Goal: Complete application form: Complete application form

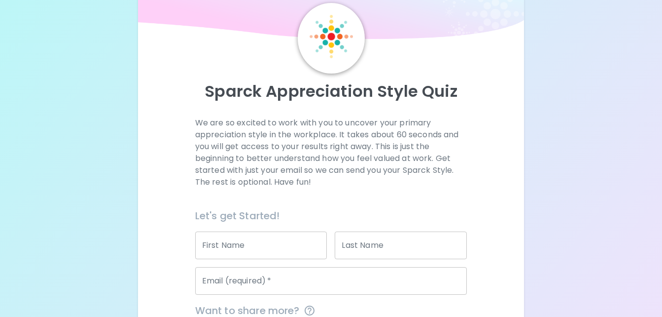
scroll to position [24, 0]
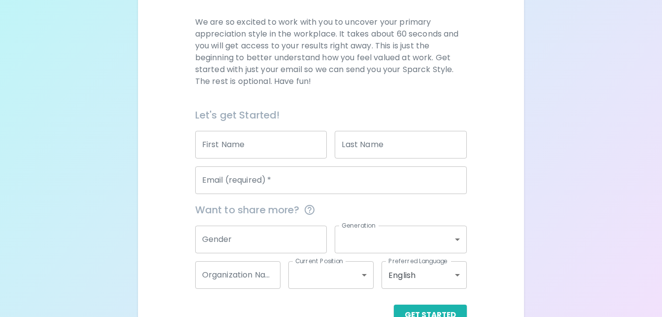
scroll to position [139, 0]
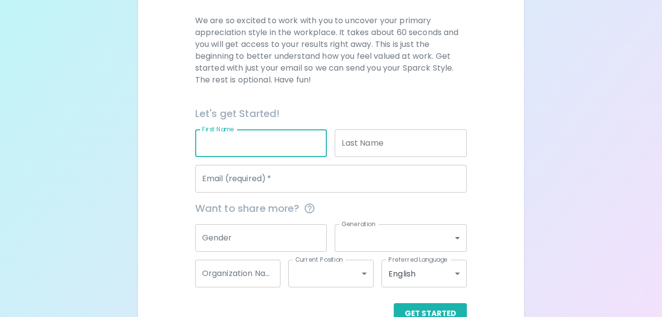
click at [255, 141] on input "First Name" at bounding box center [261, 143] width 132 height 28
type input "Molly"
type input "Kjos"
type input "mollykjos2@gmail.com"
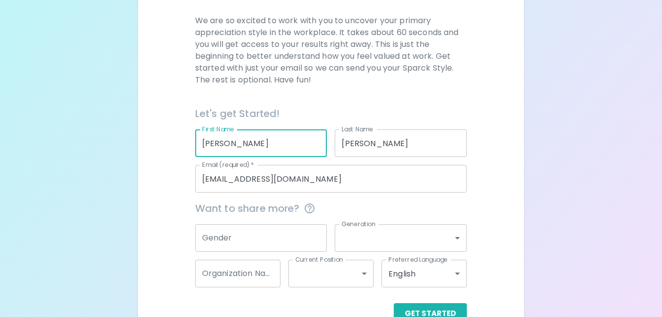
scroll to position [165, 0]
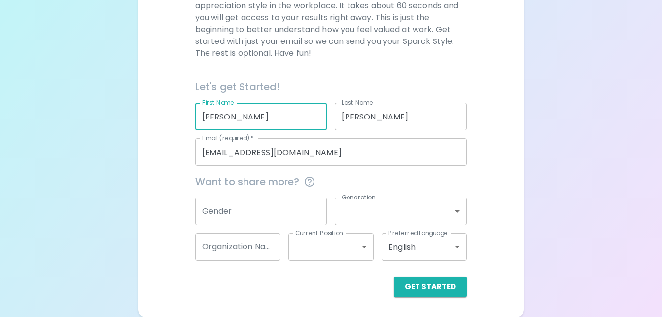
click at [250, 208] on input "Gender" at bounding box center [261, 211] width 132 height 28
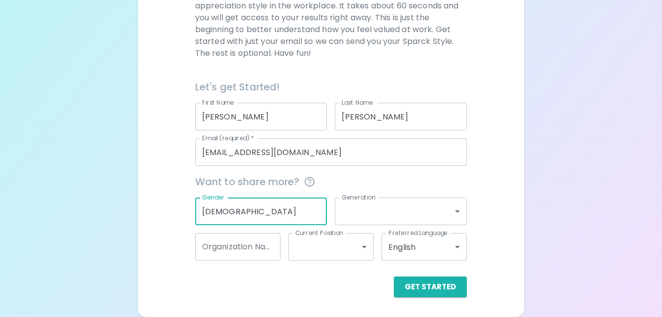
type input "Female"
click at [349, 219] on body "Sparck Appreciation Style Quiz We are so excited to work with you to uncover yo…" at bounding box center [331, 76] width 662 height 482
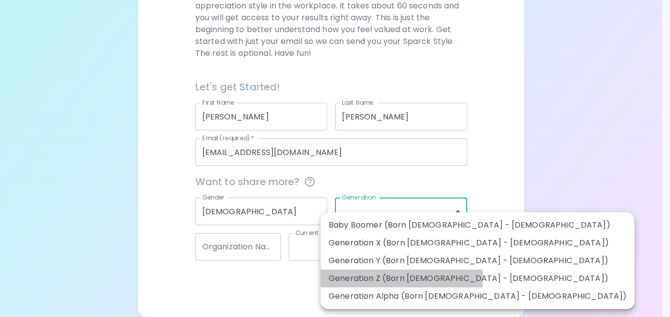
click at [386, 278] on li "Generation Z (Born 1997 - 2012)" at bounding box center [477, 278] width 314 height 18
type input "generation_z"
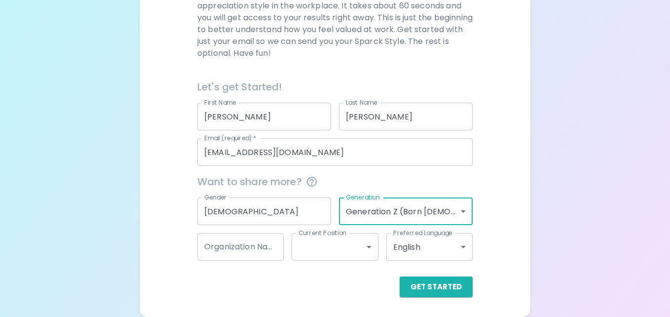
click at [412, 200] on body "Sparck Appreciation Style Quiz We are so excited to work with you to uncover yo…" at bounding box center [335, 76] width 670 height 482
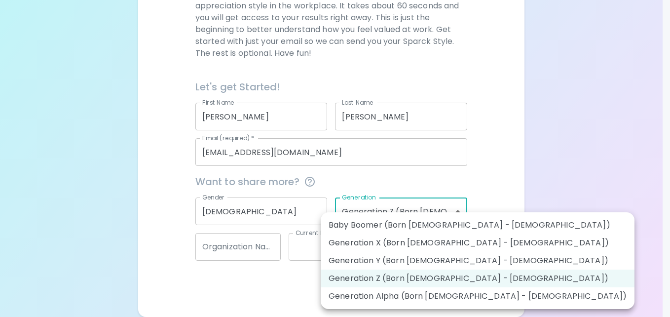
click at [524, 155] on div at bounding box center [335, 158] width 670 height 317
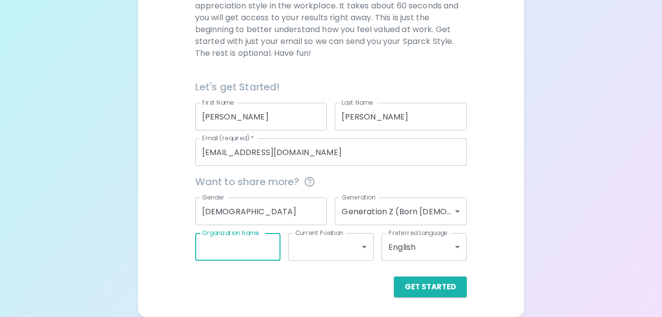
click at [249, 256] on input "Organization Name" at bounding box center [237, 247] width 85 height 28
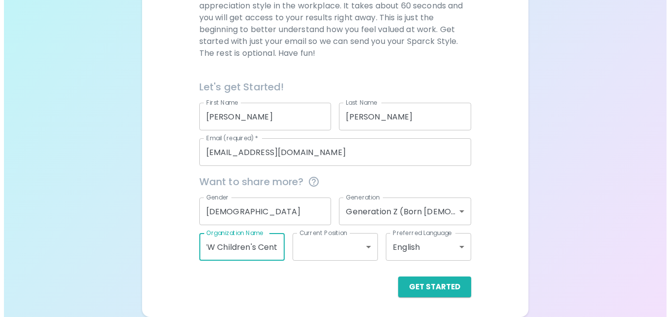
scroll to position [0, 20]
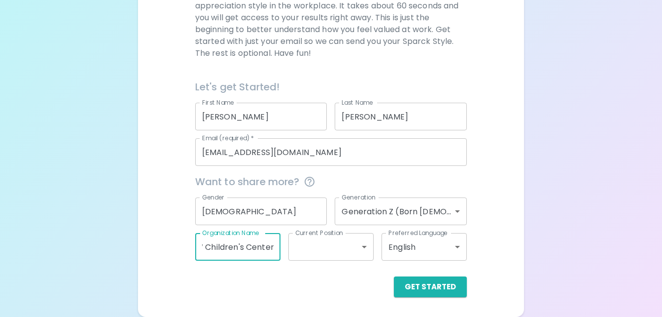
type input "UWW Children's Center"
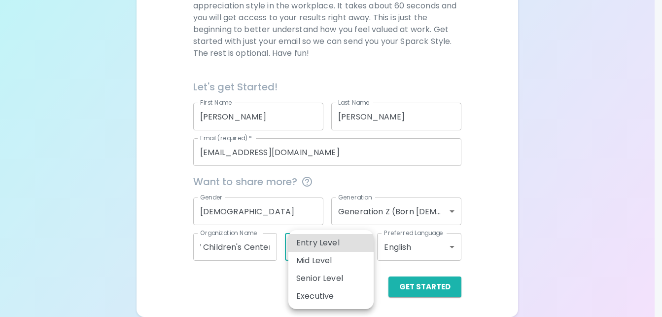
click at [297, 248] on body "Sparck Appreciation Style Quiz We are so excited to work with you to uncover yo…" at bounding box center [331, 76] width 662 height 482
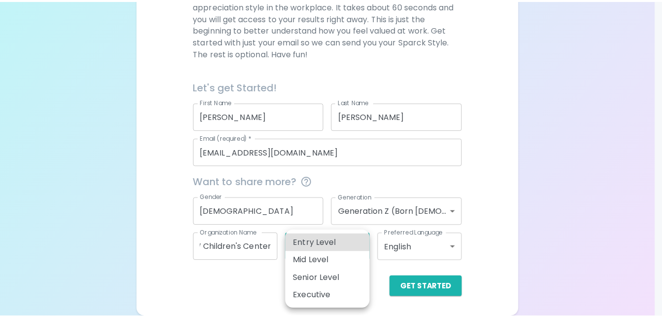
scroll to position [0, 0]
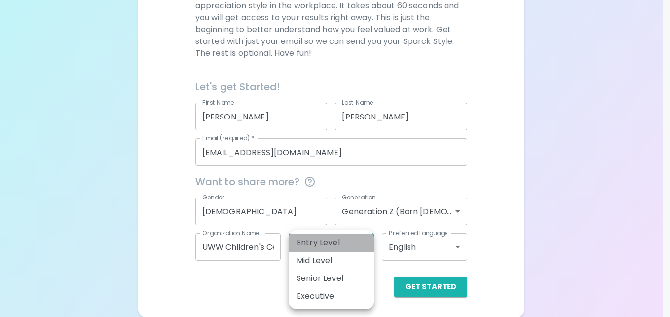
click at [297, 248] on li "Entry Level" at bounding box center [330, 243] width 85 height 18
type input "entry_level"
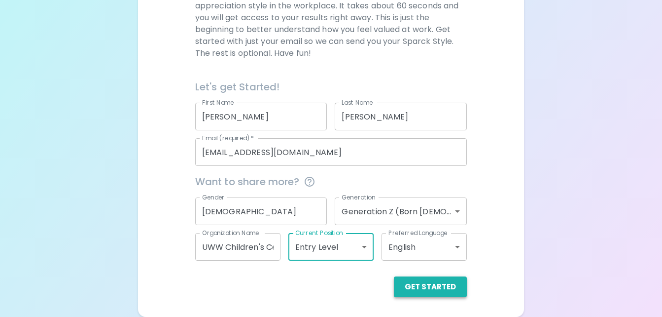
click at [421, 291] on button "Get Started" at bounding box center [430, 286] width 73 height 21
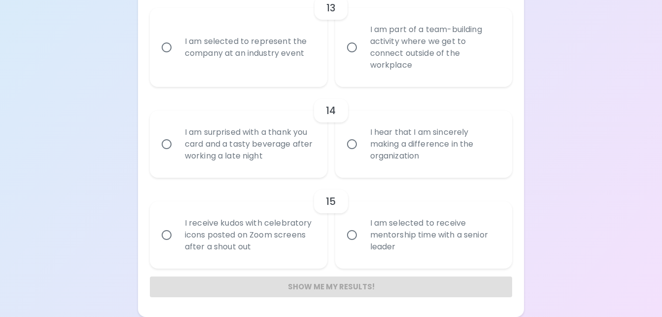
scroll to position [1341, 0]
click at [456, 151] on div "I hear that I am sincerely making a difference in the organization" at bounding box center [434, 143] width 145 height 59
click at [362, 151] on input "I hear that I am sincerely making a difference in the organization" at bounding box center [352, 144] width 21 height 21
radio input "true"
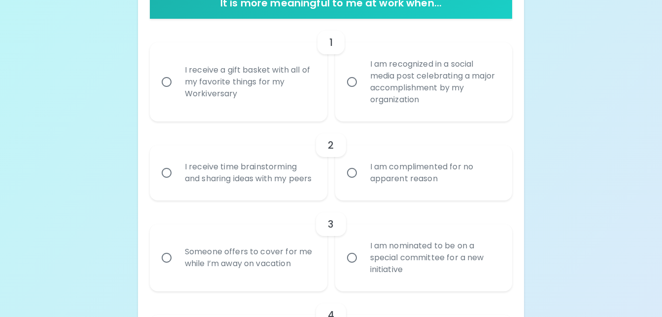
scroll to position [218, 0]
click at [408, 104] on div "I am recognized in a social media post celebrating a major accomplishment by my…" at bounding box center [434, 81] width 145 height 71
click at [362, 92] on input "I am recognized in a social media post celebrating a major accomplishment by my…" at bounding box center [352, 81] width 21 height 21
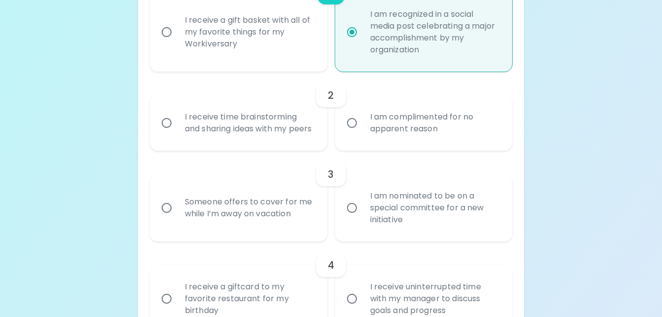
scroll to position [268, 0]
radio input "true"
click at [311, 48] on div "I receive a gift basket with all of my favorite things for my Workiversary" at bounding box center [249, 31] width 145 height 59
click at [177, 42] on input "I receive a gift basket with all of my favorite things for my Workiversary" at bounding box center [166, 31] width 21 height 21
radio input "false"
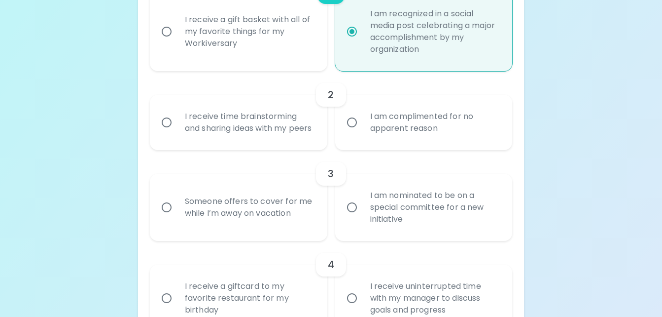
radio input "false"
radio input "true"
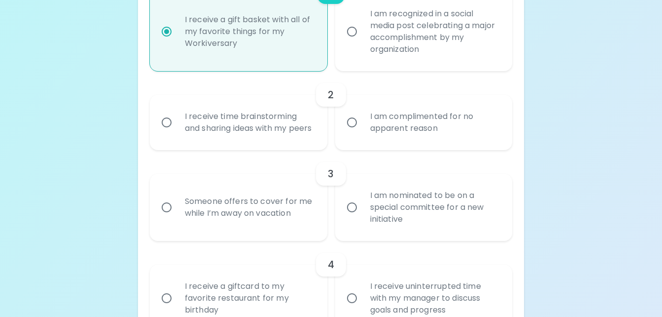
radio input "true"
click at [276, 146] on div "I receive time brainstorming and sharing ideas with my peers" at bounding box center [249, 122] width 145 height 47
click at [177, 133] on input "I receive time brainstorming and sharing ideas with my peers" at bounding box center [166, 122] width 21 height 21
radio input "false"
radio input "true"
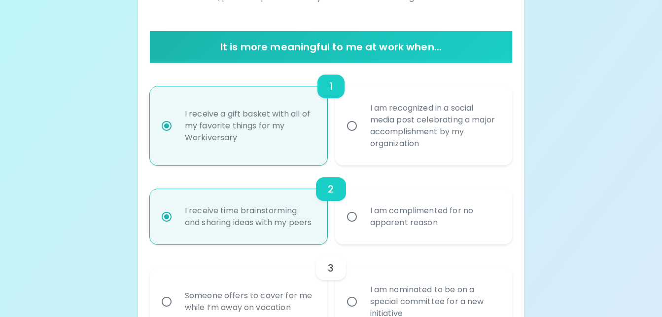
scroll to position [173, 0]
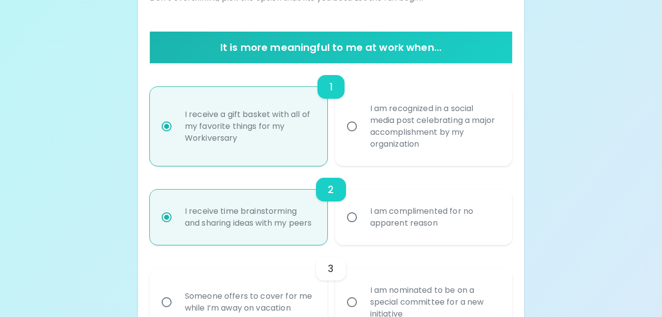
radio input "true"
click at [366, 143] on div "I am recognized in a social media post celebrating a major accomplishment by my…" at bounding box center [434, 126] width 145 height 71
click at [362, 137] on input "I am recognized in a social media post celebrating a major accomplishment by my…" at bounding box center [352, 126] width 21 height 21
radio input "false"
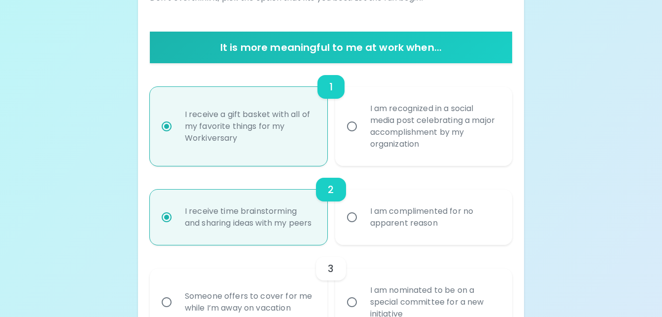
radio input "true"
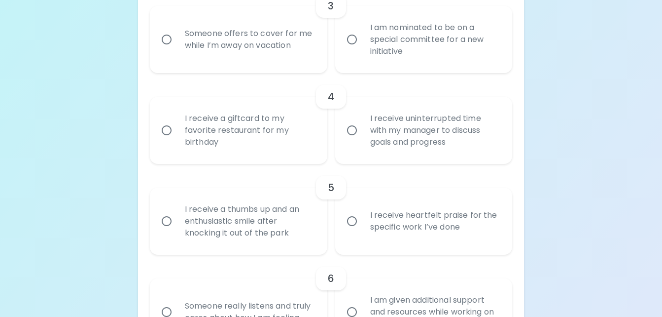
scroll to position [435, 0]
radio input "true"
click at [413, 66] on div "I am nominated to be on a special committee for a new initiative" at bounding box center [434, 39] width 145 height 59
click at [362, 50] on input "I am nominated to be on a special committee for a new initiative" at bounding box center [352, 40] width 21 height 21
radio input "false"
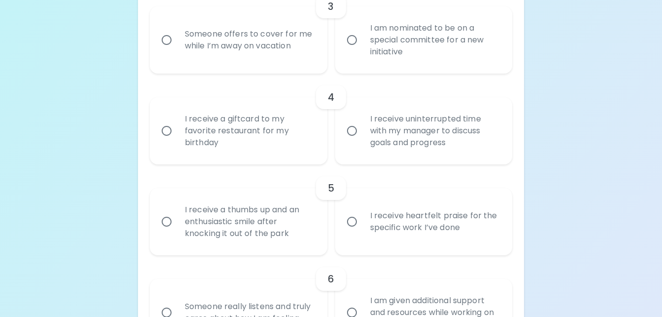
radio input "false"
radio input "true"
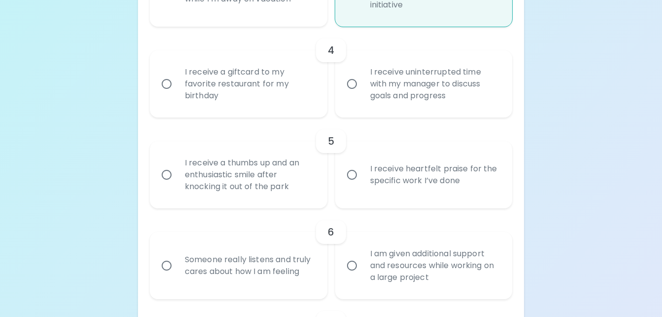
scroll to position [514, 0]
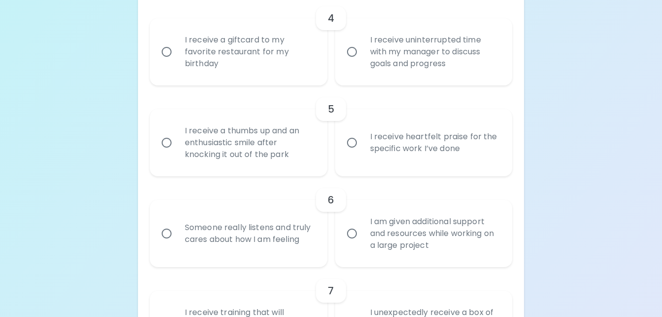
radio input "true"
click at [365, 56] on div "I receive uninterrupted time with my manager to discuss goals and progress" at bounding box center [434, 51] width 145 height 59
click at [362, 56] on input "I receive uninterrupted time with my manager to discuss goals and progress" at bounding box center [352, 51] width 21 height 21
radio input "false"
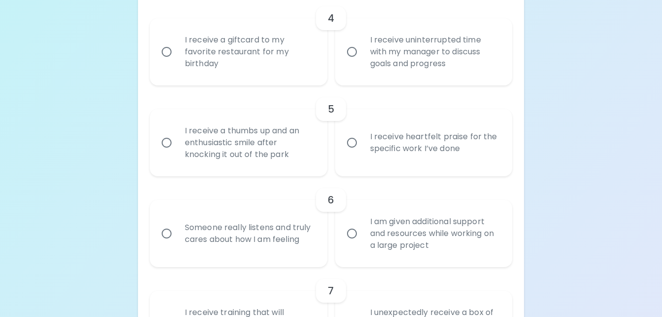
radio input "false"
radio input "true"
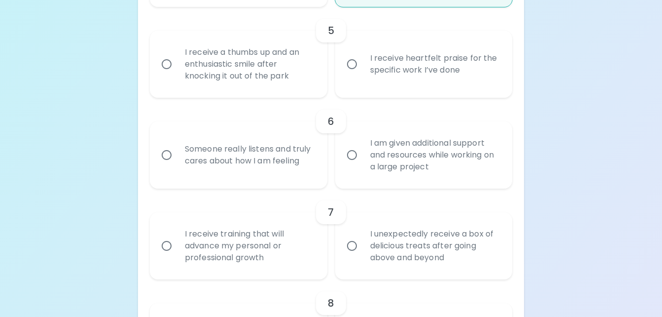
scroll to position [593, 0]
radio input "true"
click at [385, 87] on div "I receive heartfelt praise for the specific work I’ve done" at bounding box center [434, 63] width 145 height 47
click at [362, 74] on input "I receive heartfelt praise for the specific work I’ve done" at bounding box center [352, 63] width 21 height 21
radio input "false"
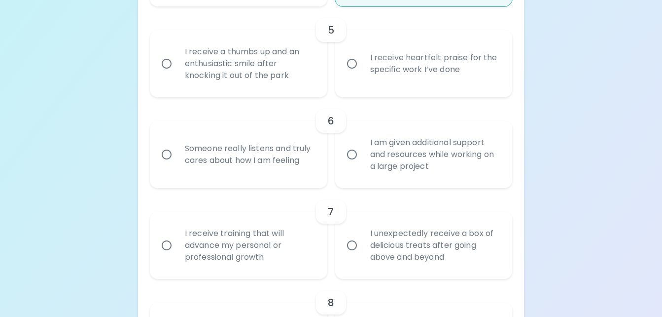
radio input "false"
radio input "true"
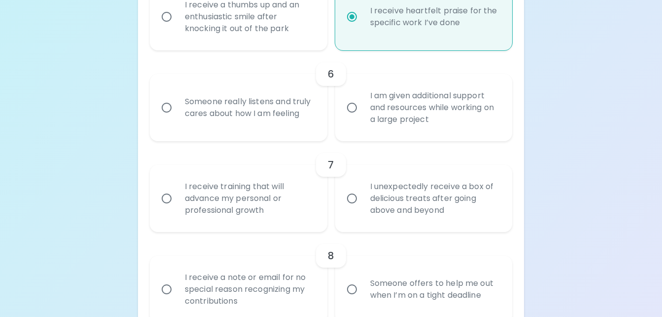
scroll to position [672, 0]
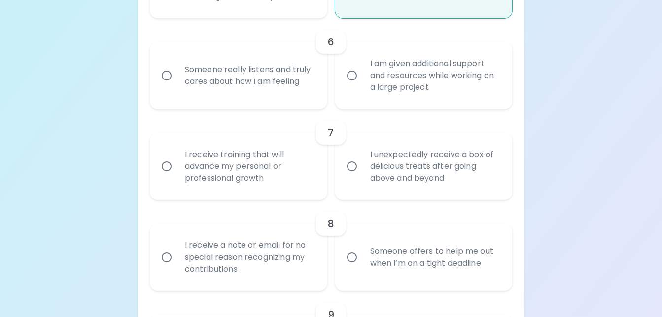
radio input "true"
click at [366, 102] on div "I am given additional support and resources while working on a large project" at bounding box center [434, 75] width 145 height 59
click at [362, 86] on input "I am given additional support and resources while working on a large project" at bounding box center [352, 75] width 21 height 21
radio input "false"
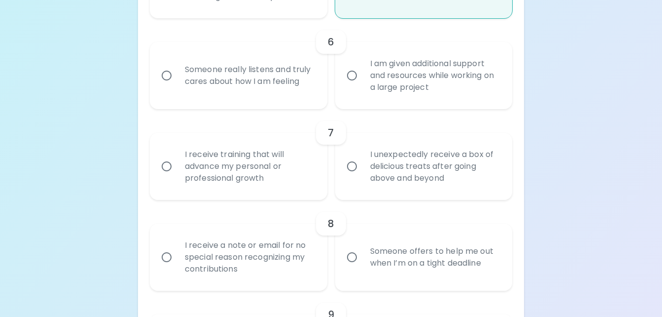
radio input "false"
radio input "true"
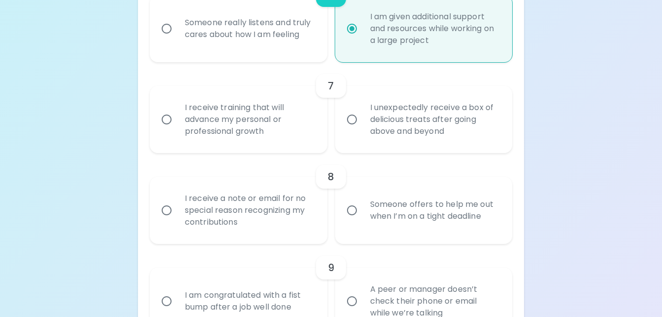
scroll to position [750, 0]
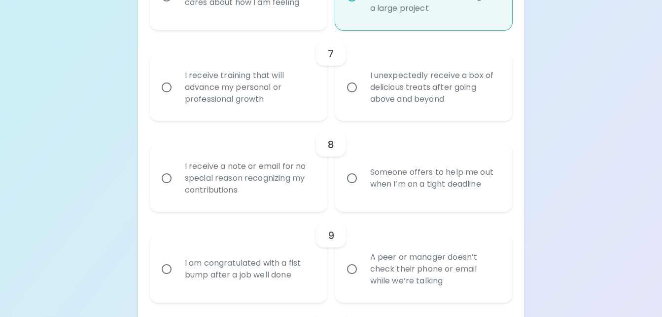
radio input "true"
click at [295, 113] on div "I receive training that will advance my personal or professional growth" at bounding box center [249, 87] width 145 height 59
click at [177, 98] on input "I receive training that will advance my personal or professional growth" at bounding box center [166, 87] width 21 height 21
radio input "false"
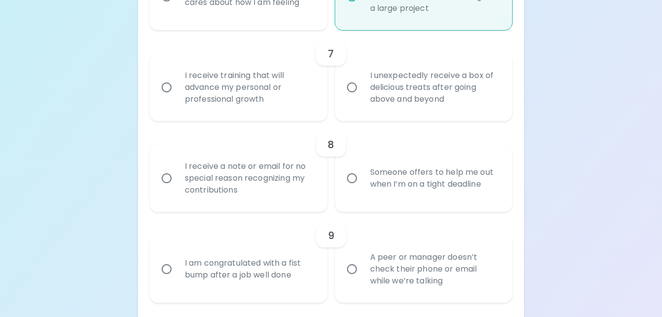
radio input "false"
radio input "true"
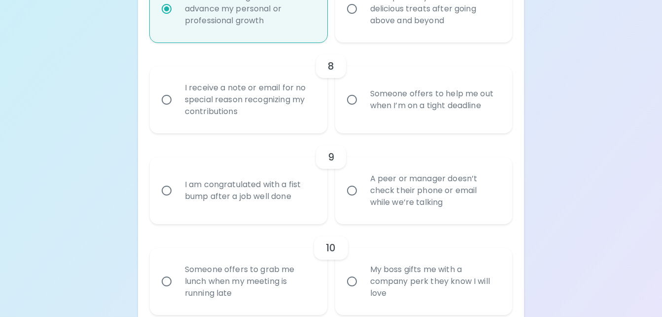
scroll to position [829, 0]
radio input "true"
click at [377, 123] on div "Someone offers to help me out when I’m on a tight deadline" at bounding box center [434, 98] width 145 height 47
click at [362, 109] on input "Someone offers to help me out when I’m on a tight deadline" at bounding box center [352, 99] width 21 height 21
radio input "false"
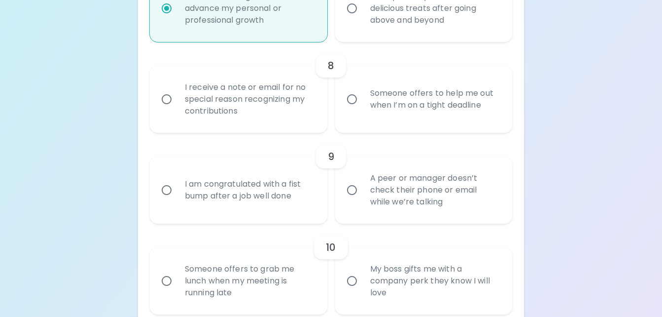
radio input "false"
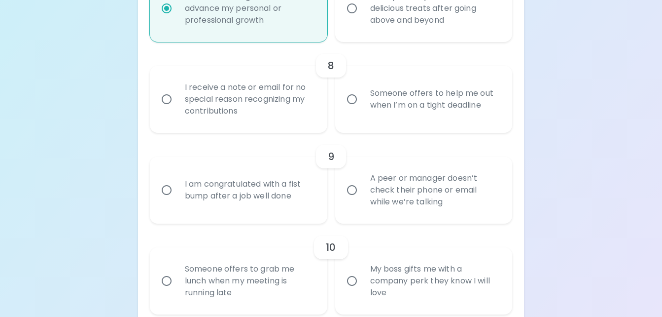
radio input "false"
radio input "true"
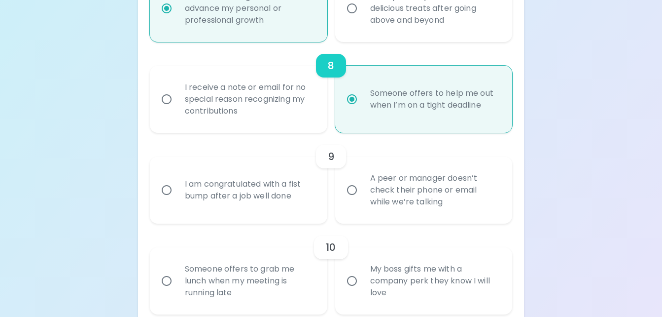
scroll to position [908, 0]
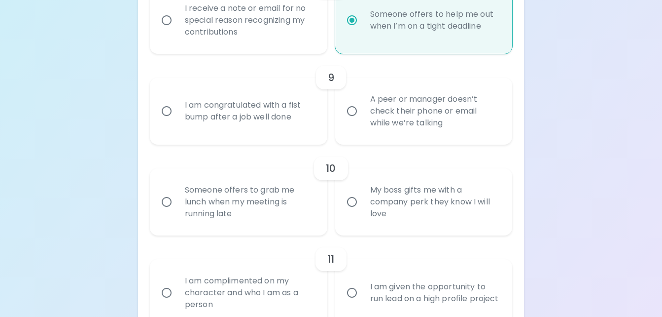
radio input "true"
click at [387, 139] on div "A peer or manager doesn’t check their phone or email while we’re talking" at bounding box center [434, 110] width 145 height 59
click at [362, 121] on input "A peer or manager doesn’t check their phone or email while we’re talking" at bounding box center [352, 111] width 21 height 21
radio input "false"
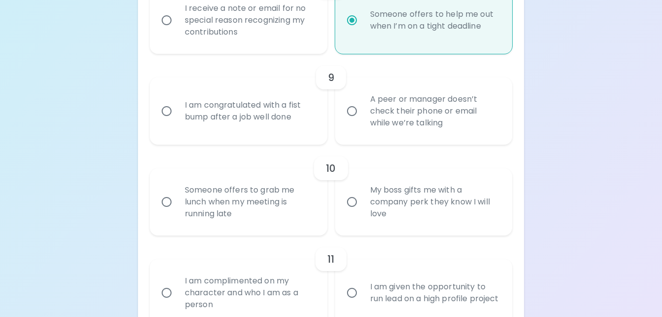
radio input "false"
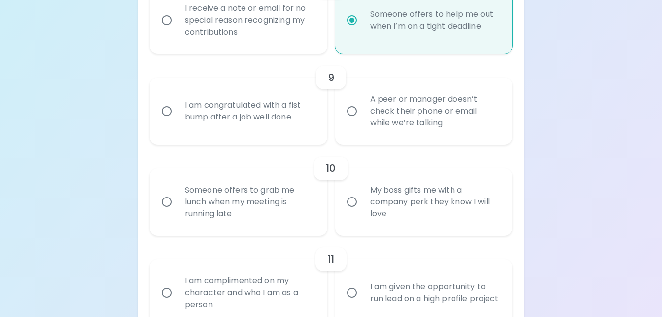
radio input "false"
radio input "true"
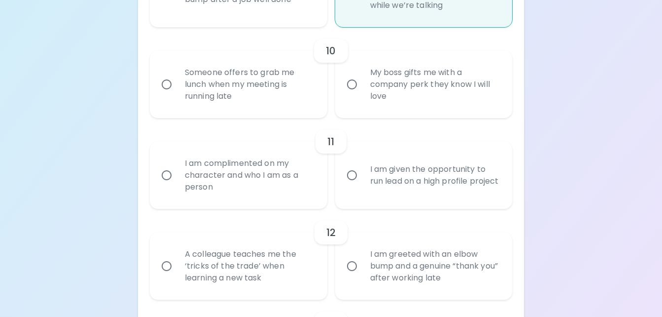
scroll to position [1026, 0]
radio input "true"
click at [282, 107] on div "Someone offers to grab me lunch when my meeting is running late" at bounding box center [249, 83] width 145 height 59
click at [177, 94] on input "Someone offers to grab me lunch when my meeting is running late" at bounding box center [166, 83] width 21 height 21
radio input "false"
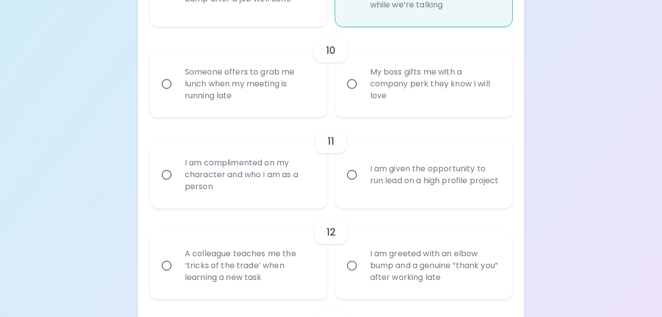
radio input "false"
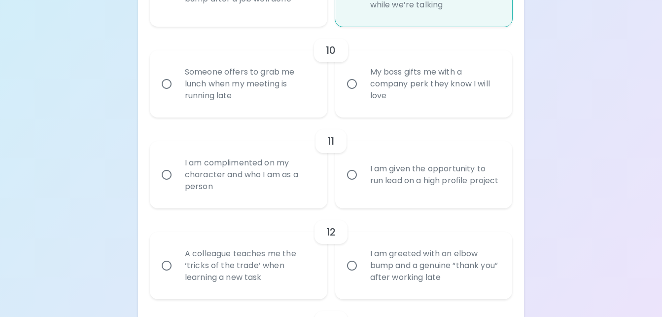
radio input "false"
radio input "true"
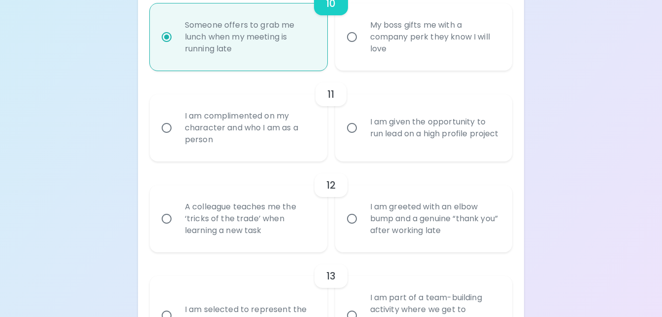
scroll to position [1105, 0]
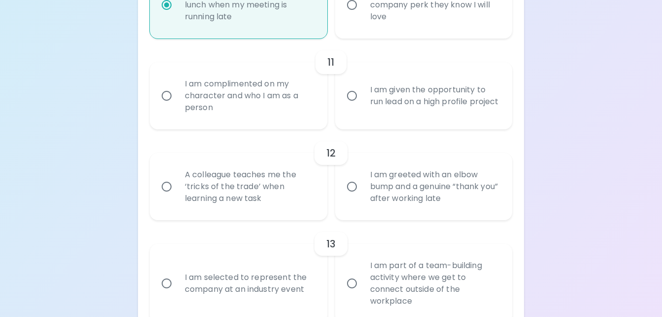
radio input "true"
click at [363, 119] on div "I am given the opportunity to run lead on a high profile project" at bounding box center [434, 95] width 145 height 47
click at [362, 106] on input "I am given the opportunity to run lead on a high profile project" at bounding box center [352, 95] width 21 height 21
radio input "false"
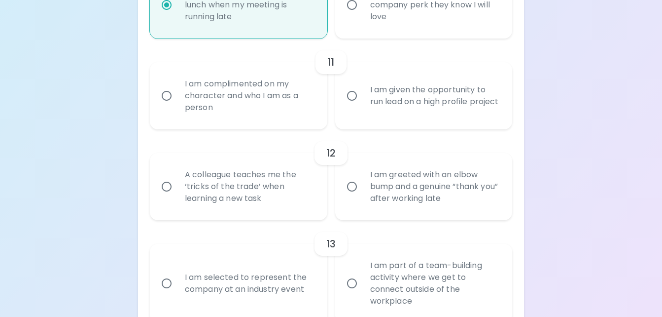
radio input "false"
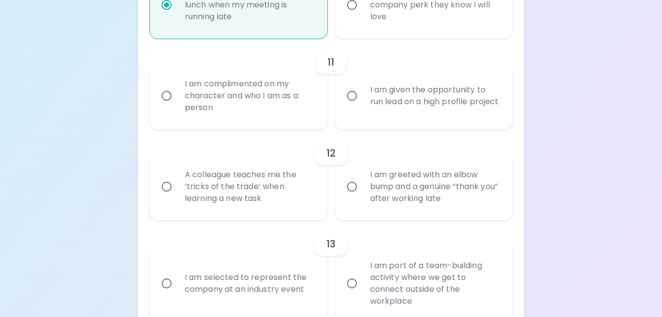
radio input "false"
radio input "true"
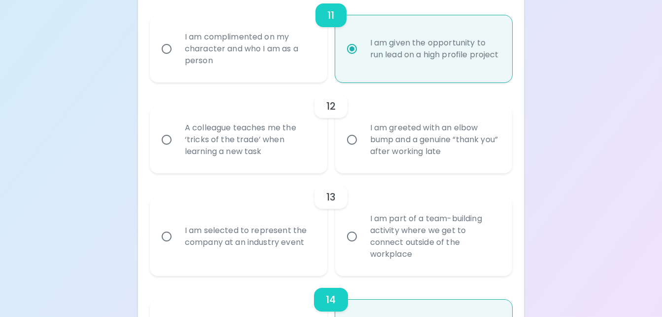
scroll to position [1184, 0]
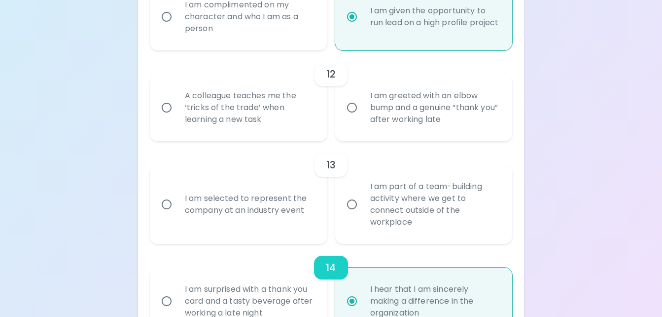
radio input "true"
click at [284, 137] on div "A colleague teaches me the ‘tricks of the trade’ when learning a new task" at bounding box center [249, 107] width 145 height 59
click at [177, 118] on input "A colleague teaches me the ‘tricks of the trade’ when learning a new task" at bounding box center [166, 107] width 21 height 21
radio input "false"
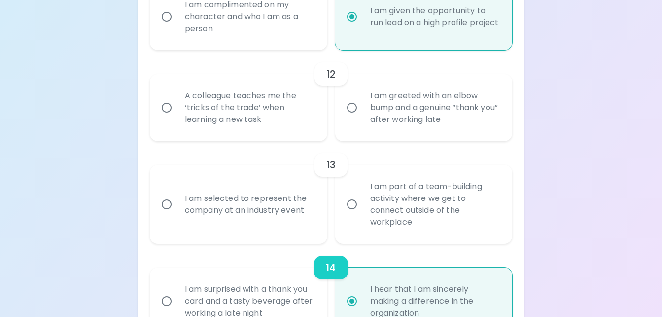
radio input "false"
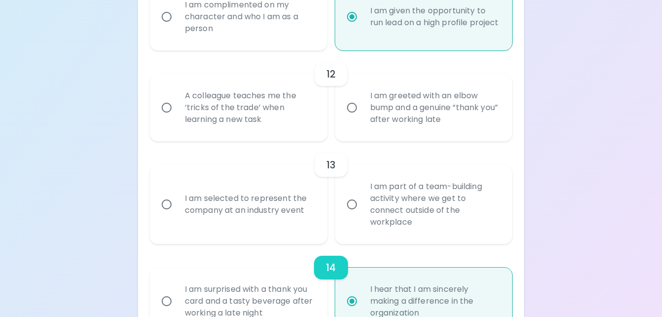
radio input "false"
radio input "true"
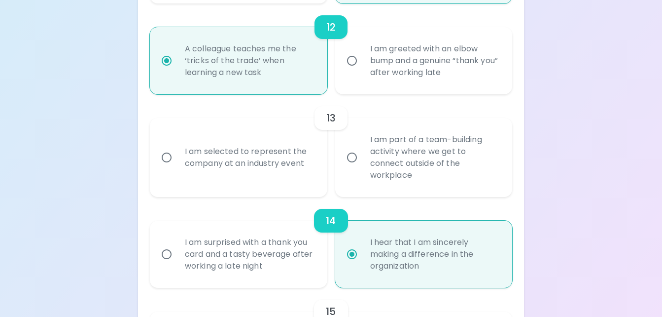
scroll to position [1263, 0]
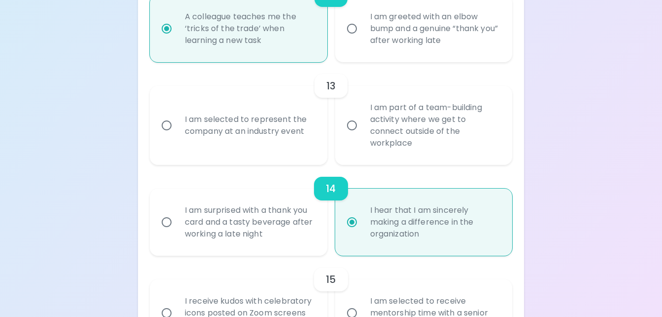
radio input "true"
click at [372, 130] on div "I am part of a team-building activity where we get to connect outside of the wo…" at bounding box center [434, 125] width 145 height 71
click at [362, 130] on input "I am part of a team-building activity where we get to connect outside of the wo…" at bounding box center [352, 125] width 21 height 21
radio input "false"
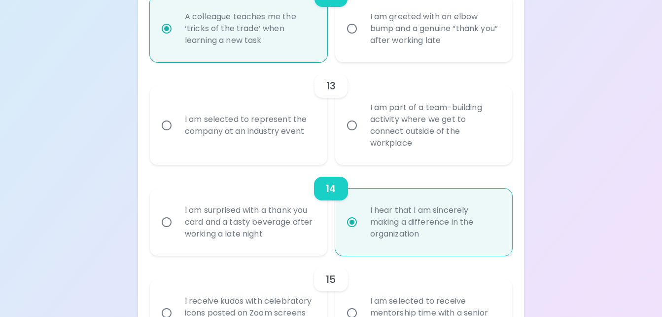
radio input "false"
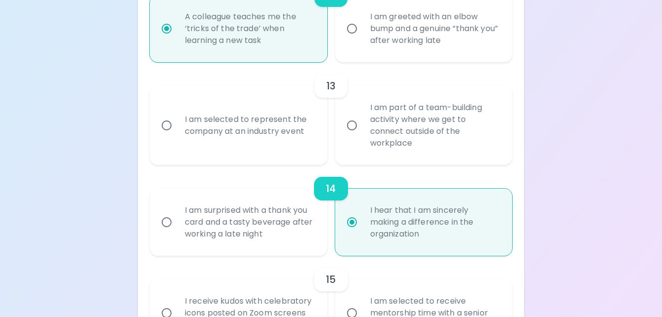
radio input "false"
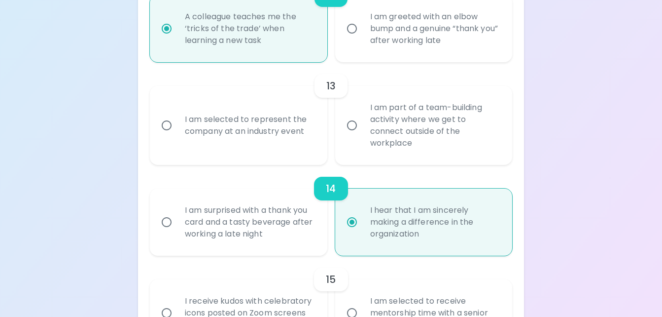
radio input "true"
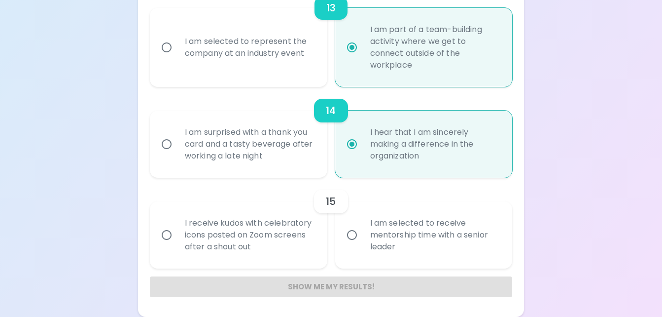
scroll to position [1352, 0]
radio input "true"
click at [358, 254] on label "I am selected to receive mentorship time with a senior leader" at bounding box center [418, 234] width 177 height 67
click at [358, 245] on input "I am selected to receive mentorship time with a senior leader" at bounding box center [352, 234] width 21 height 21
radio input "false"
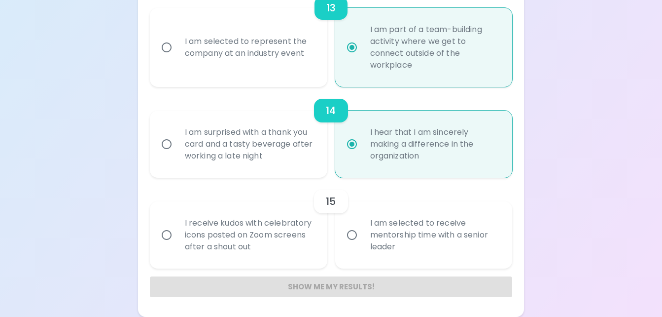
radio input "false"
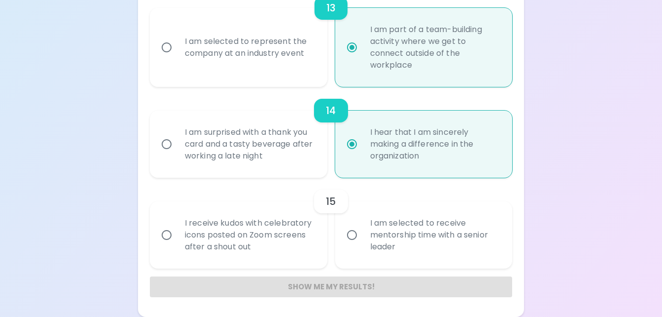
radio input "false"
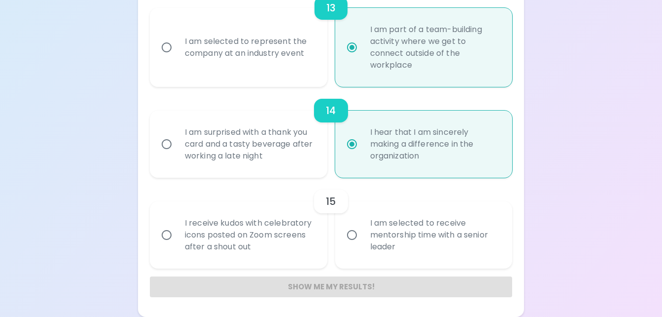
radio input "false"
radio input "true"
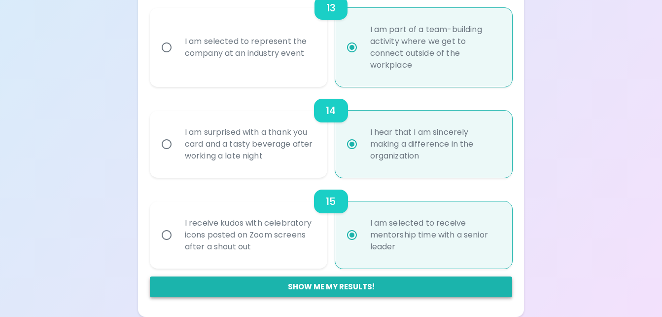
radio input "true"
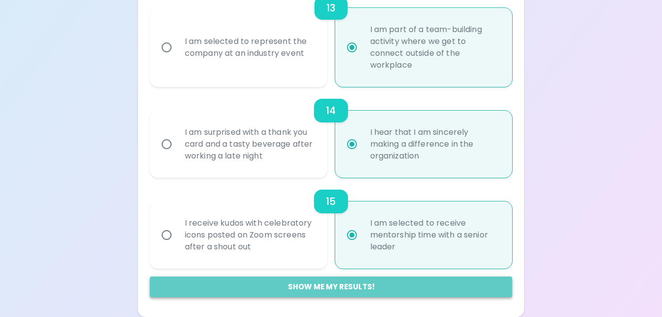
click at [350, 282] on button "Show me my results!" at bounding box center [331, 286] width 362 height 21
radio input "false"
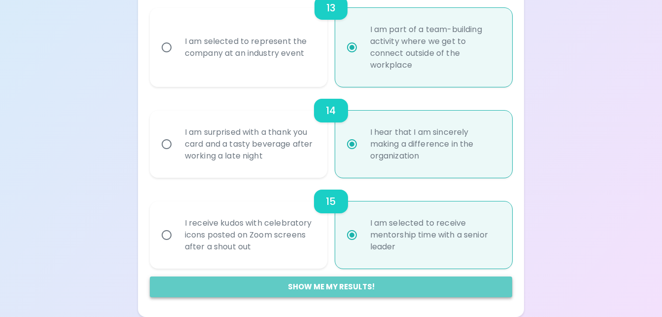
radio input "false"
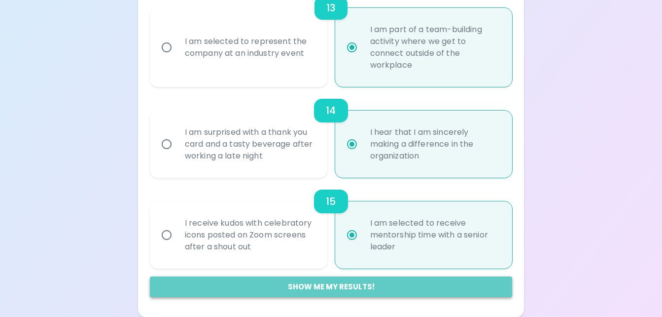
radio input "false"
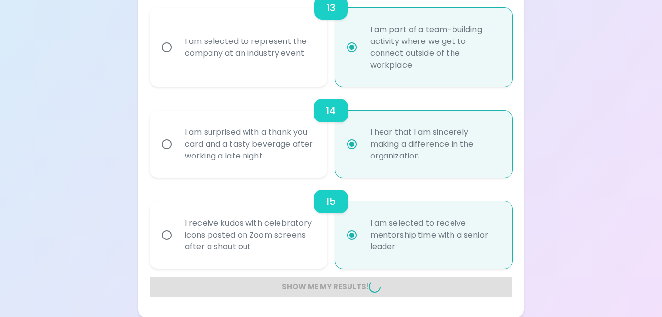
radio input "false"
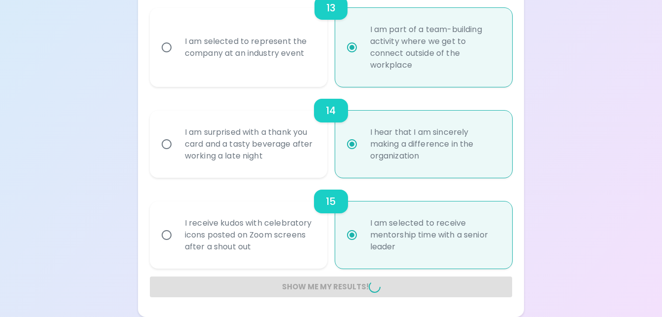
radio input "false"
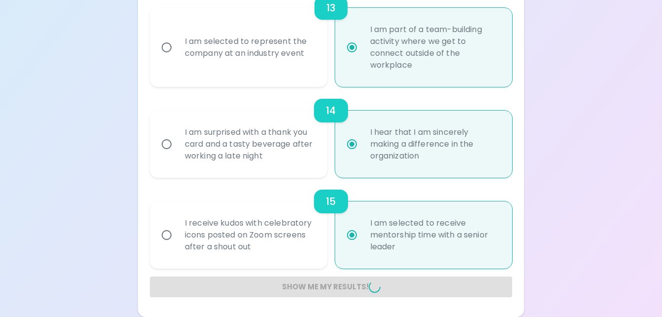
radio input "false"
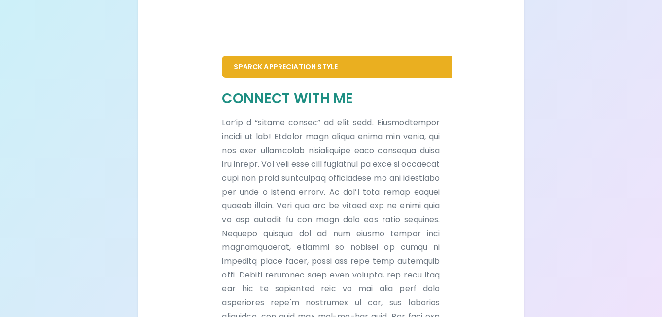
scroll to position [582, 0]
